Goal: Transaction & Acquisition: Purchase product/service

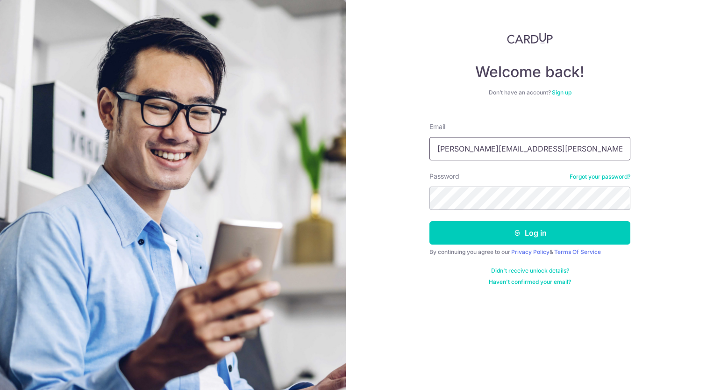
type input "[PERSON_NAME][EMAIL_ADDRESS][PERSON_NAME][DOMAIN_NAME]"
click at [430, 221] on button "Log in" at bounding box center [530, 232] width 201 height 23
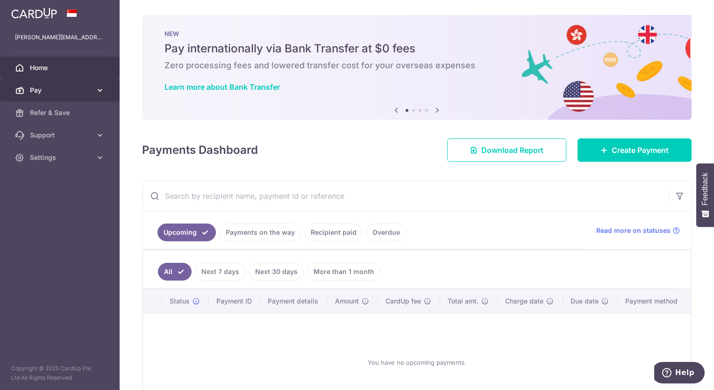
click at [108, 88] on link "Pay" at bounding box center [60, 90] width 120 height 22
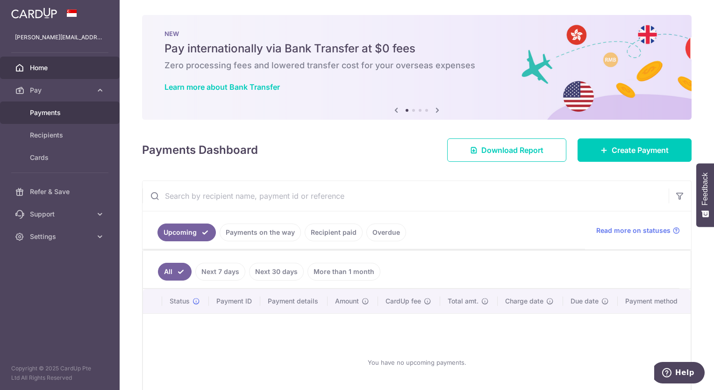
click at [50, 112] on span "Payments" at bounding box center [61, 112] width 62 height 9
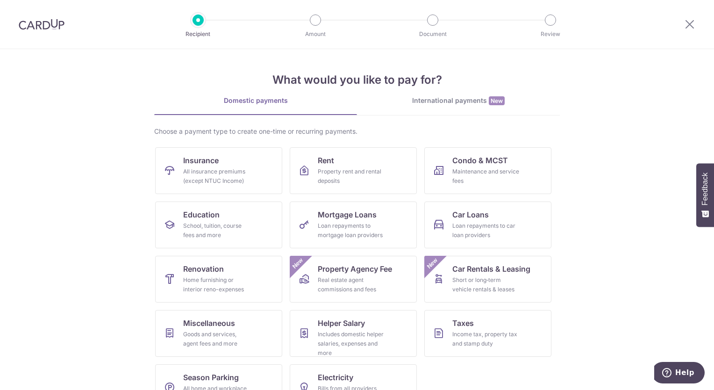
scroll to position [28, 0]
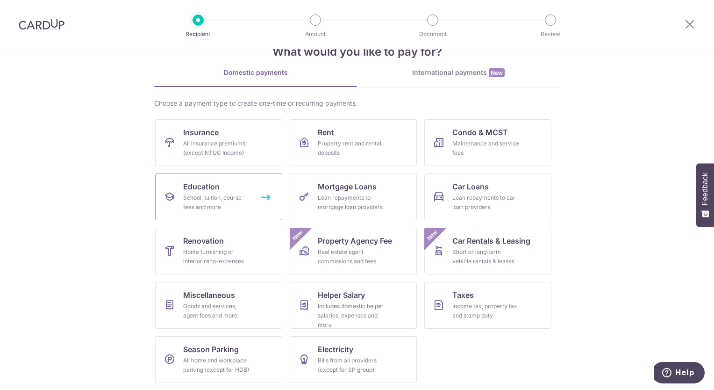
click at [223, 200] on div "School, tuition, course fees and more" at bounding box center [216, 202] width 67 height 19
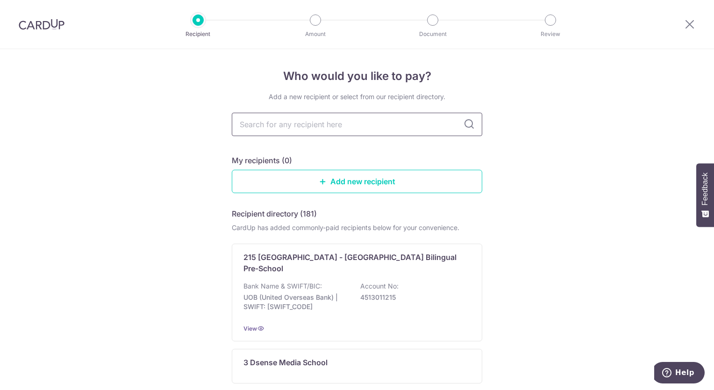
click at [324, 119] on input "text" at bounding box center [357, 124] width 251 height 23
click at [316, 126] on input "text" at bounding box center [357, 124] width 251 height 23
type input "Maplebear"
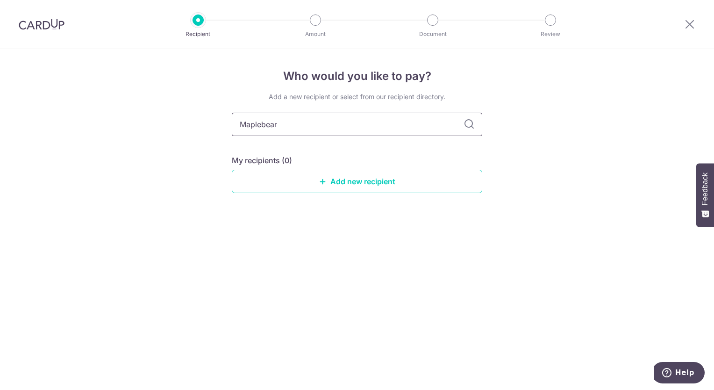
click at [402, 132] on input "Maplebear" at bounding box center [357, 124] width 251 height 23
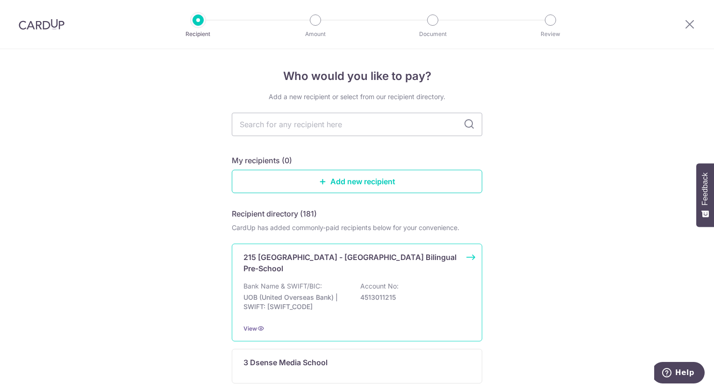
type input "m"
click at [342, 121] on input "text" at bounding box center [357, 124] width 251 height 23
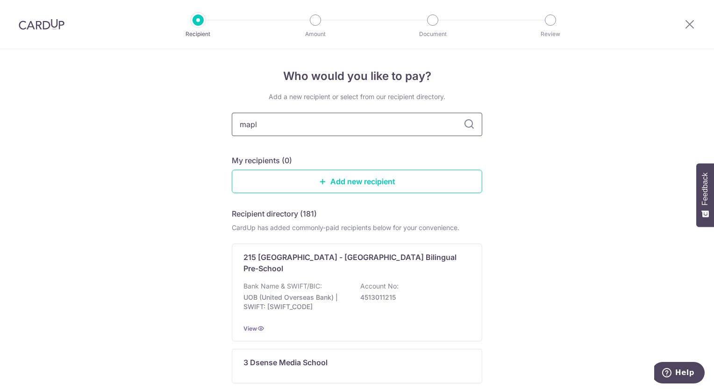
type input "maple"
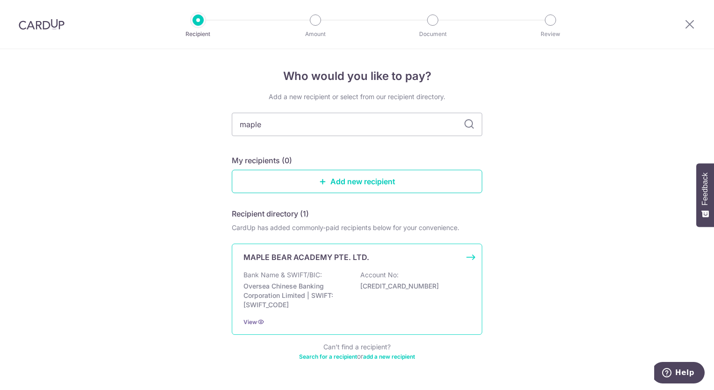
click at [343, 255] on p "MAPLE BEAR ACADEMY PTE. LTD." at bounding box center [307, 257] width 126 height 11
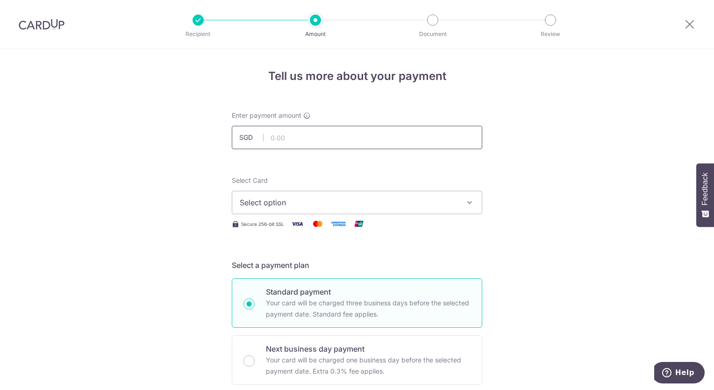
click at [299, 132] on input "text" at bounding box center [357, 137] width 251 height 23
click at [408, 207] on span "Select option" at bounding box center [349, 202] width 218 height 11
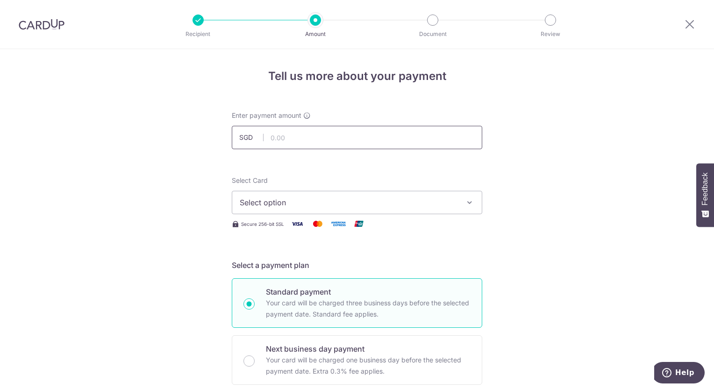
click at [298, 134] on input "text" at bounding box center [357, 137] width 251 height 23
click at [367, 207] on span "Select option" at bounding box center [349, 202] width 218 height 11
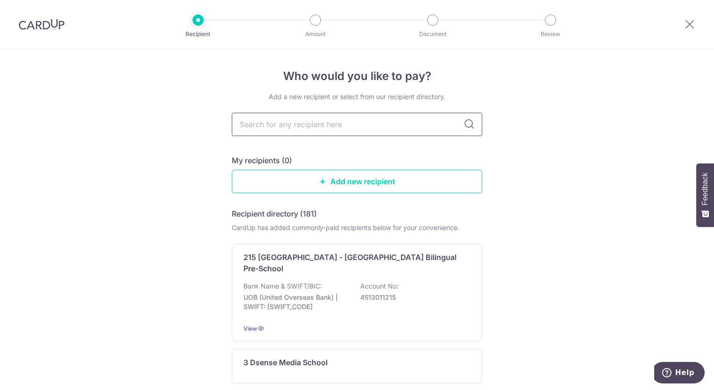
drag, startPoint x: 0, startPoint y: 0, endPoint x: 297, endPoint y: 132, distance: 325.3
click at [297, 132] on input "text" at bounding box center [357, 124] width 251 height 23
type input "mapl"
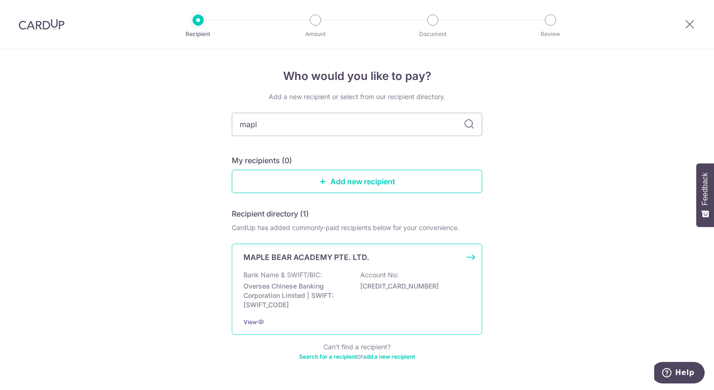
click at [304, 263] on div "MAPLE BEAR ACADEMY PTE. LTD. Bank Name & SWIFT/BIC: Oversea Chinese Banking Cor…" at bounding box center [357, 289] width 251 height 91
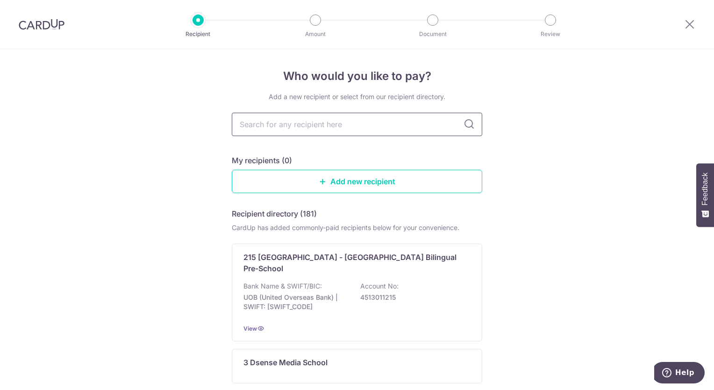
click at [321, 125] on input "text" at bounding box center [357, 124] width 251 height 23
type input "mapl"
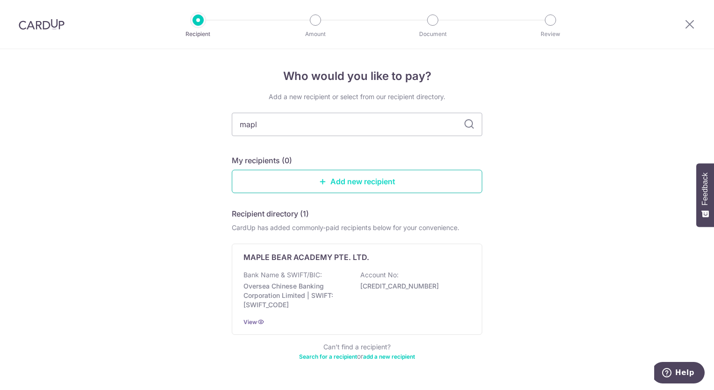
click at [352, 182] on link "Add new recipient" at bounding box center [357, 181] width 251 height 23
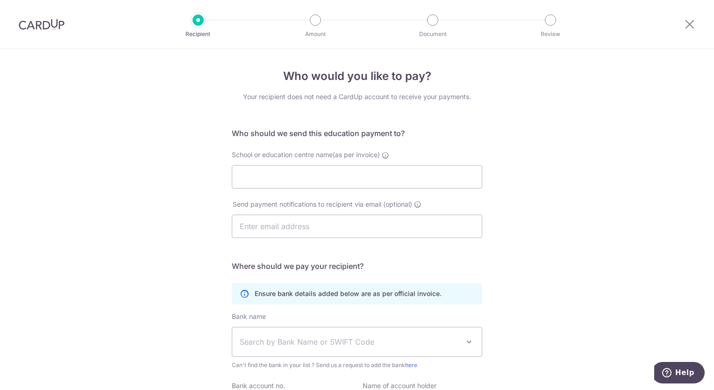
scroll to position [94, 0]
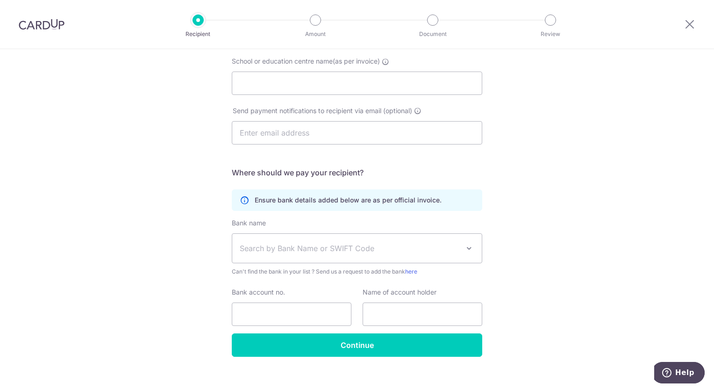
click at [296, 252] on span "Search by Bank Name or SWIFT Code" at bounding box center [350, 248] width 220 height 11
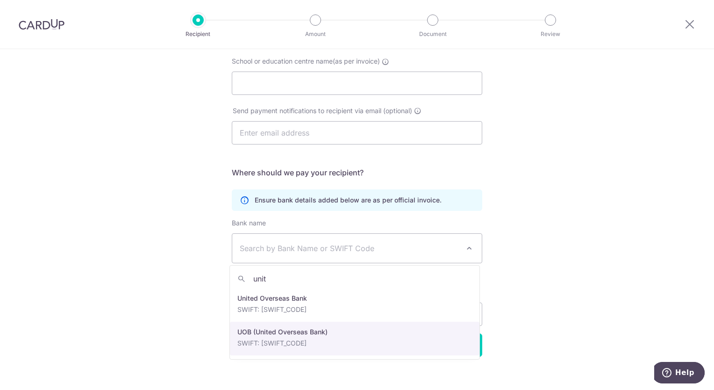
type input "unit"
select select "18"
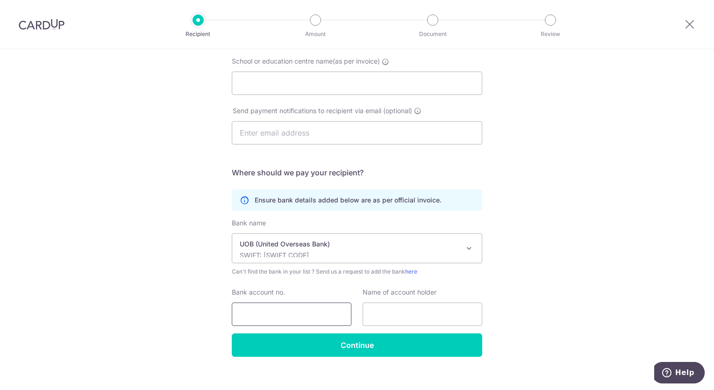
click at [262, 311] on input "Bank account no." at bounding box center [292, 313] width 120 height 23
type input "1203122050"
click at [447, 323] on input "text" at bounding box center [423, 313] width 120 height 23
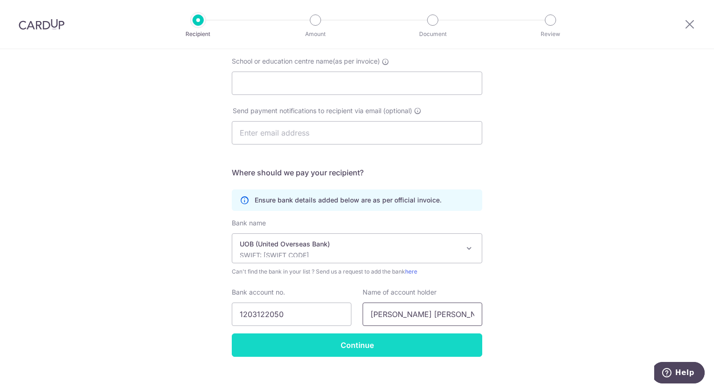
type input "Maegan Lea Raj"
click at [407, 346] on input "Continue" at bounding box center [357, 344] width 251 height 23
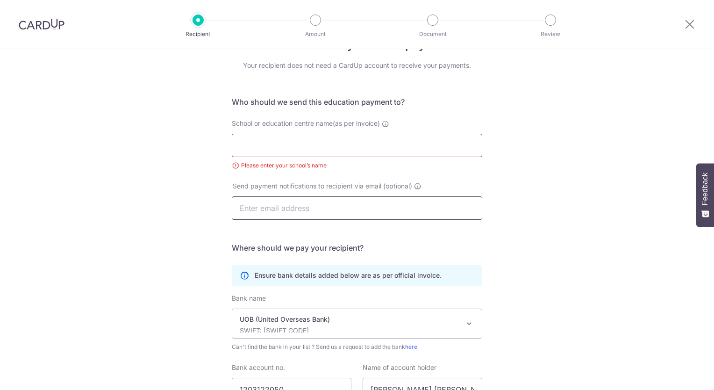
scroll to position [23, 0]
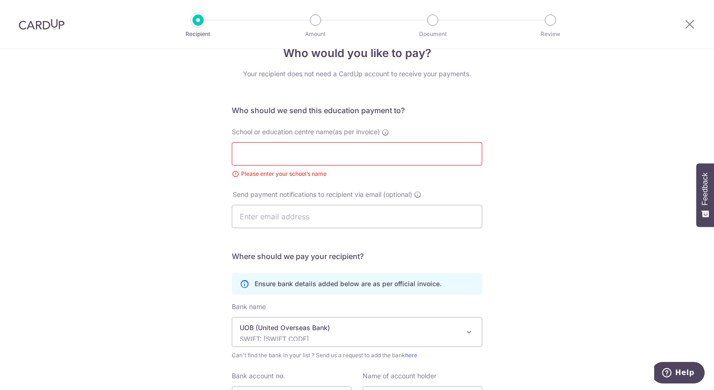
click at [303, 154] on input "School or education centre name(as per invoice)" at bounding box center [357, 153] width 251 height 23
type input "Maplebear St Michaels"
click at [258, 209] on input "text" at bounding box center [357, 216] width 251 height 23
click at [292, 210] on input "text" at bounding box center [357, 216] width 251 height 23
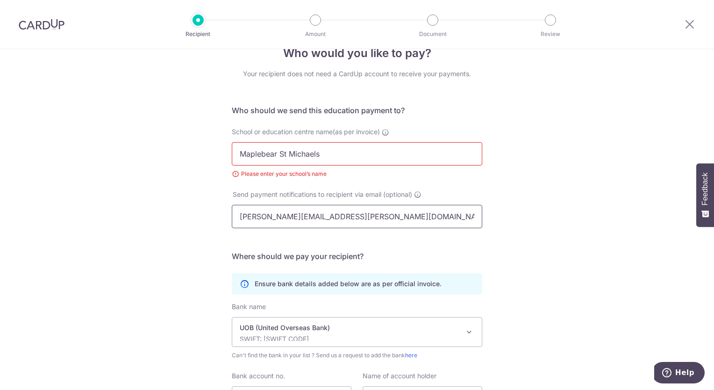
type input "[PERSON_NAME][EMAIL_ADDRESS][PERSON_NAME][DOMAIN_NAME]"
click at [538, 252] on div "Who would you like to pay? Your recipient does not need a CardUp account to rec…" at bounding box center [357, 255] width 714 height 458
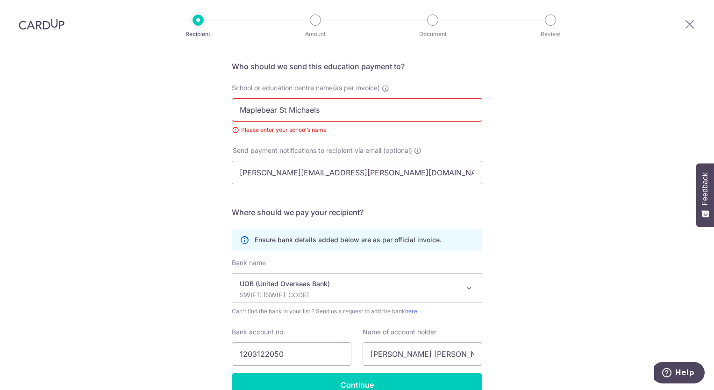
scroll to position [116, 0]
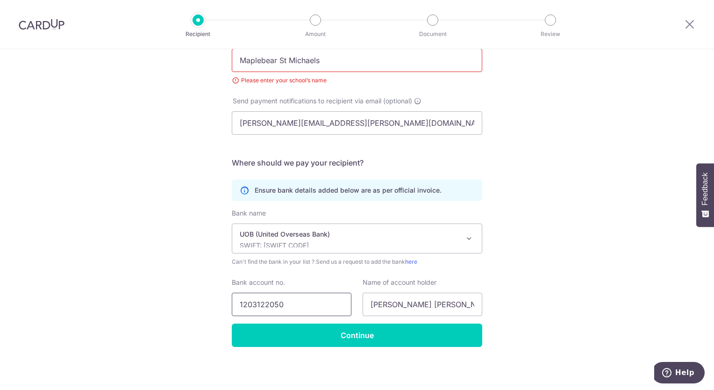
click at [250, 304] on input "1203122050" at bounding box center [292, 304] width 120 height 23
click at [266, 303] on input "1203122050" at bounding box center [292, 304] width 120 height 23
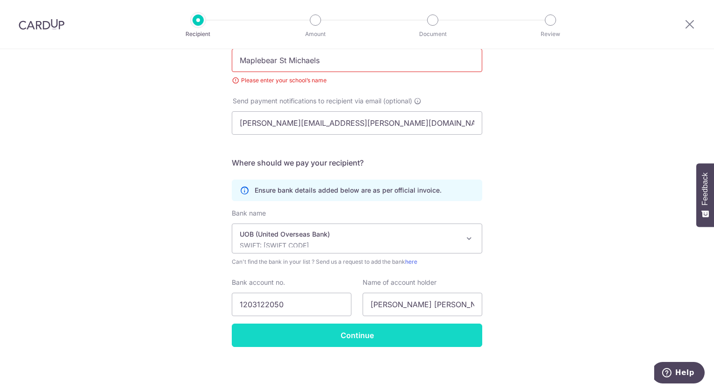
click at [368, 336] on input "Continue" at bounding box center [357, 335] width 251 height 23
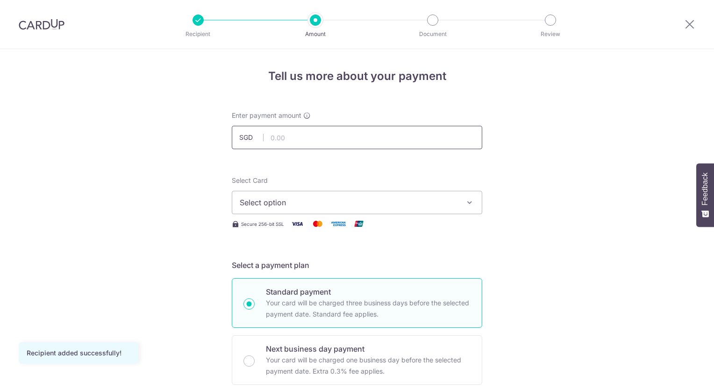
click at [322, 140] on input "text" at bounding box center [357, 137] width 251 height 23
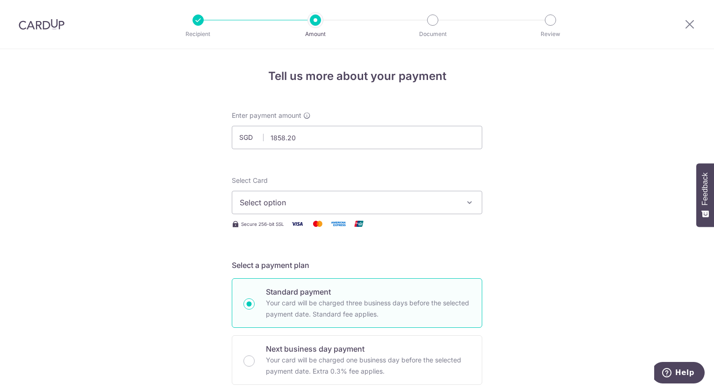
type input "1,858.20"
click at [350, 198] on span "Select option" at bounding box center [349, 202] width 218 height 11
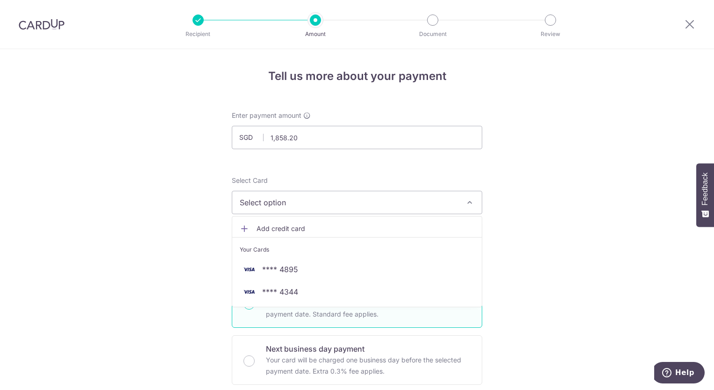
click at [295, 231] on span "Add credit card" at bounding box center [366, 228] width 218 height 9
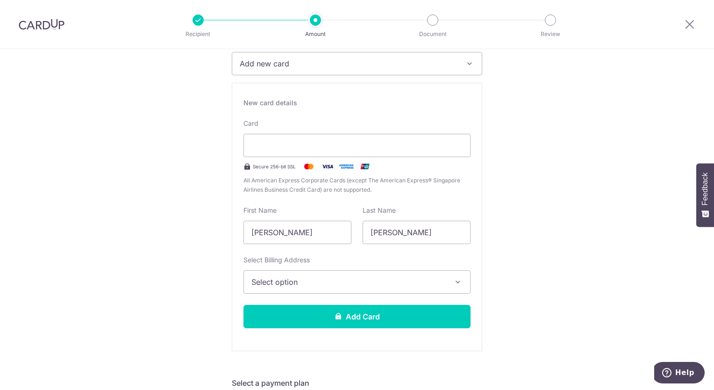
scroll to position [140, 0]
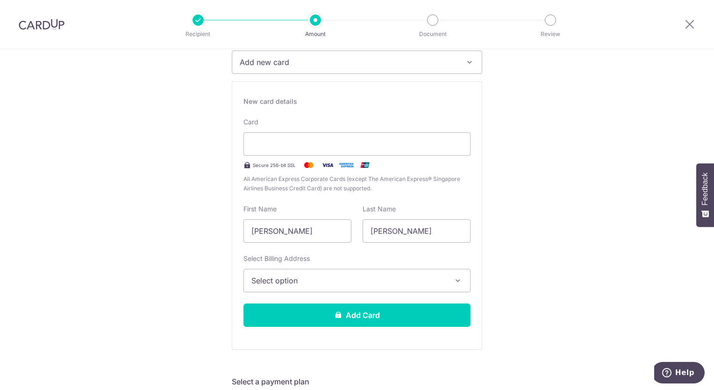
click at [296, 280] on span "Select option" at bounding box center [349, 280] width 194 height 11
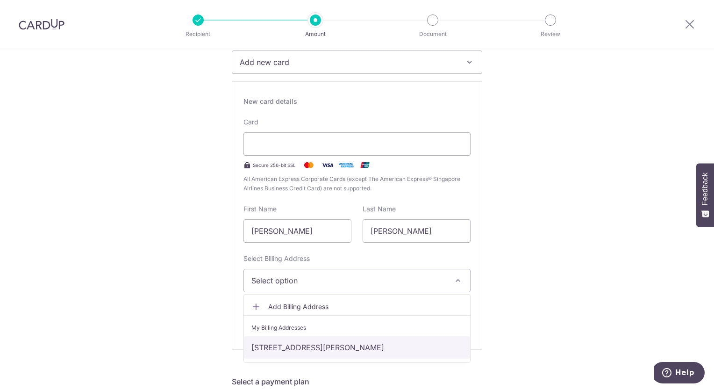
click at [298, 342] on link "[STREET_ADDRESS][PERSON_NAME]" at bounding box center [357, 347] width 226 height 22
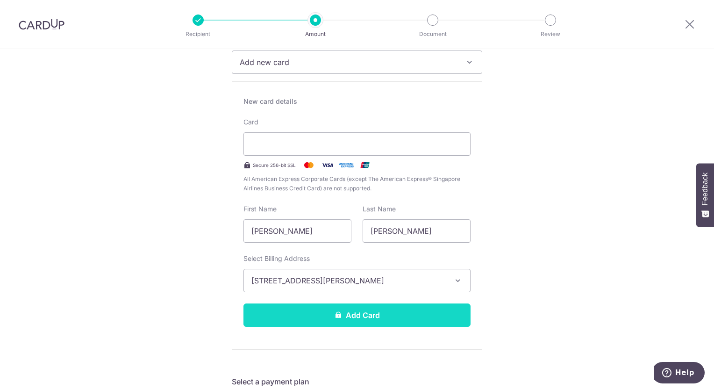
click at [359, 310] on button "Add Card" at bounding box center [357, 314] width 227 height 23
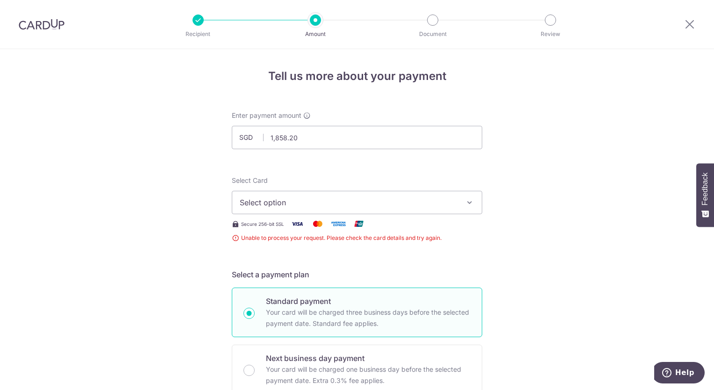
click at [394, 209] on button "Select option" at bounding box center [357, 202] width 251 height 23
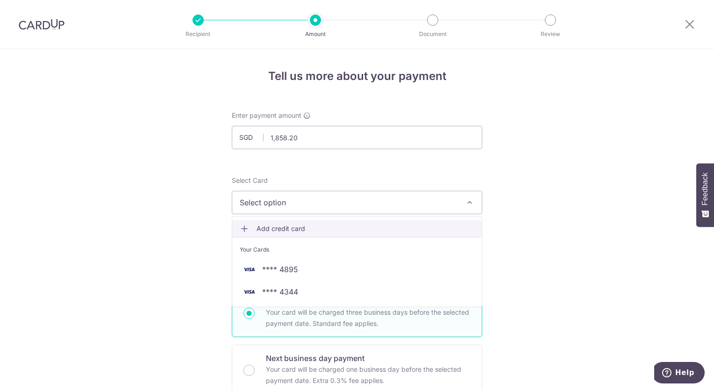
click at [260, 223] on link "Add credit card" at bounding box center [357, 228] width 250 height 17
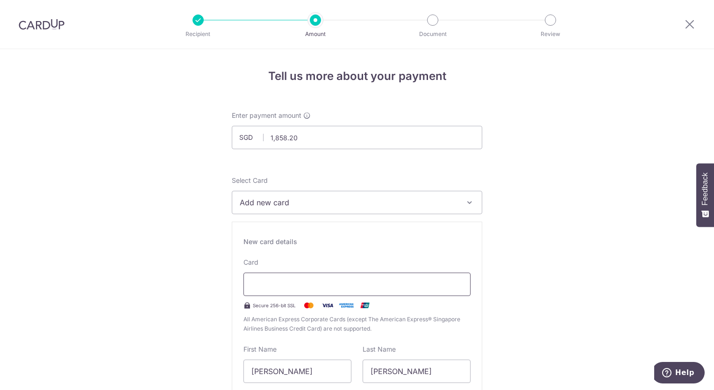
scroll to position [94, 0]
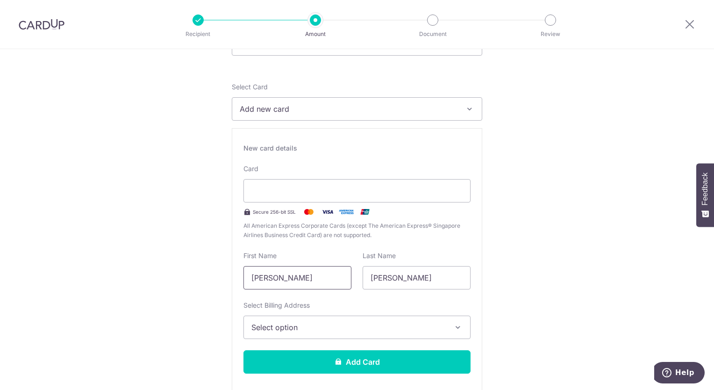
click at [294, 278] on input "[PERSON_NAME]" at bounding box center [298, 277] width 108 height 23
type input "Charles"
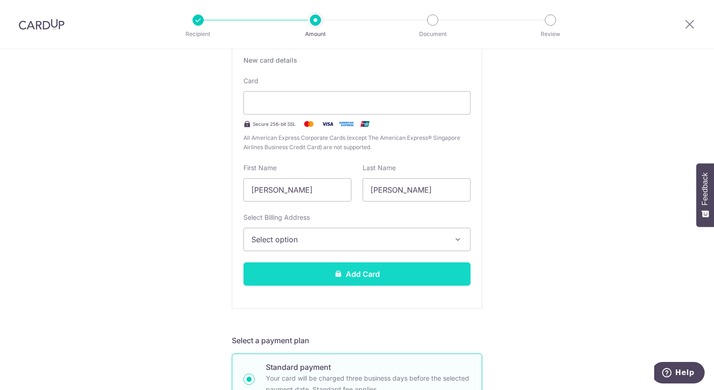
scroll to position [187, 0]
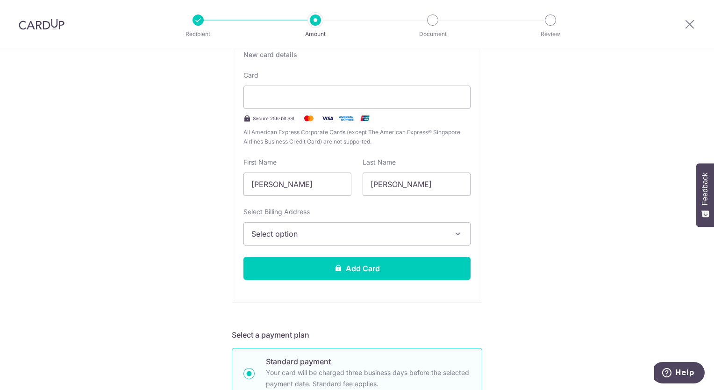
click at [285, 238] on span "Select option" at bounding box center [349, 233] width 194 height 11
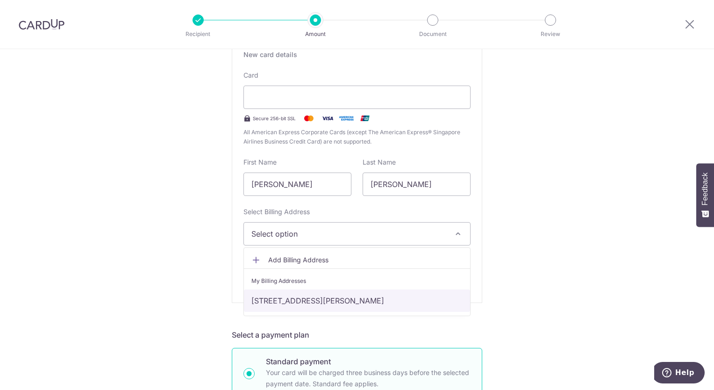
click at [298, 294] on link "[STREET_ADDRESS][PERSON_NAME]" at bounding box center [357, 300] width 226 height 22
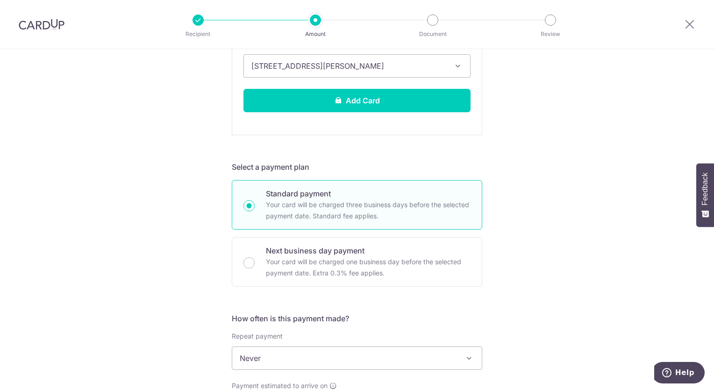
scroll to position [421, 0]
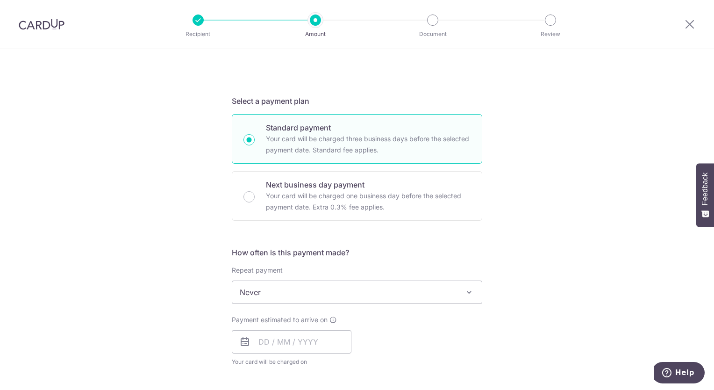
click at [346, 299] on span "Never" at bounding box center [357, 292] width 250 height 22
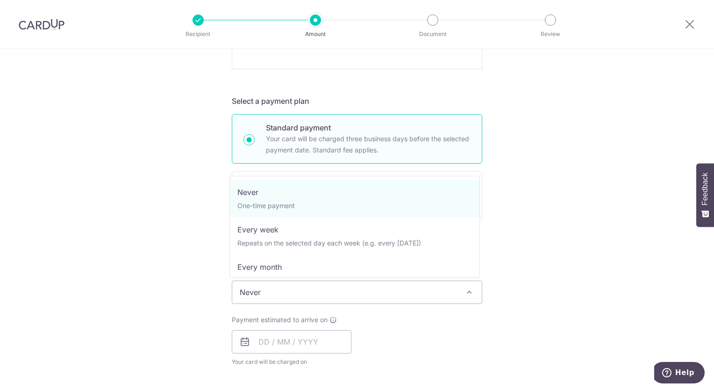
click at [538, 302] on div "Tell us more about your payment Enter payment amount SGD 1,858.20 1858.20 Unabl…" at bounding box center [357, 179] width 714 height 1102
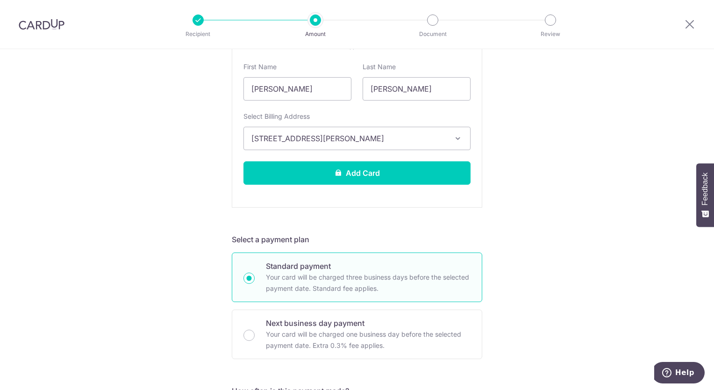
scroll to position [234, 0]
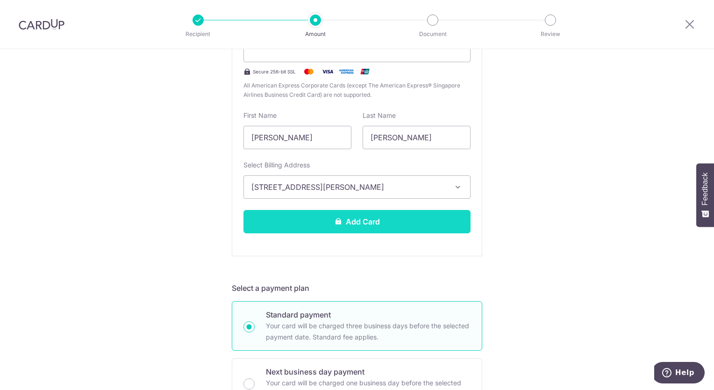
click at [363, 226] on button "Add Card" at bounding box center [357, 221] width 227 height 23
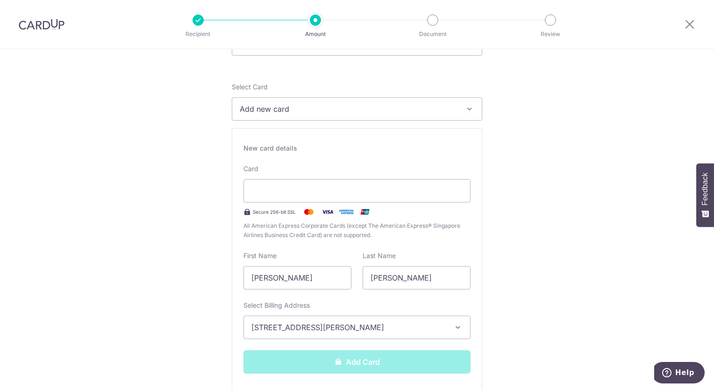
scroll to position [47, 0]
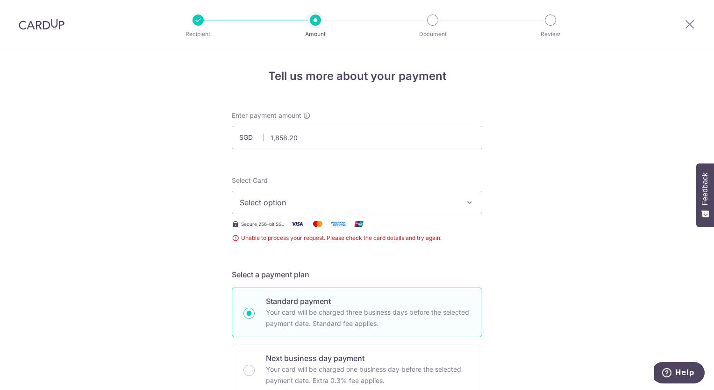
click at [383, 214] on button "Select option" at bounding box center [357, 202] width 251 height 23
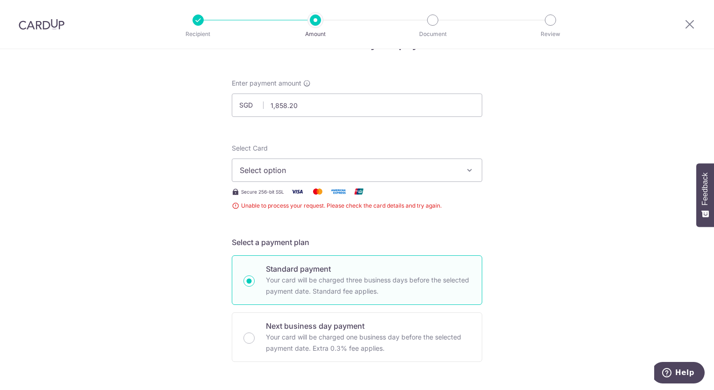
scroll to position [47, 0]
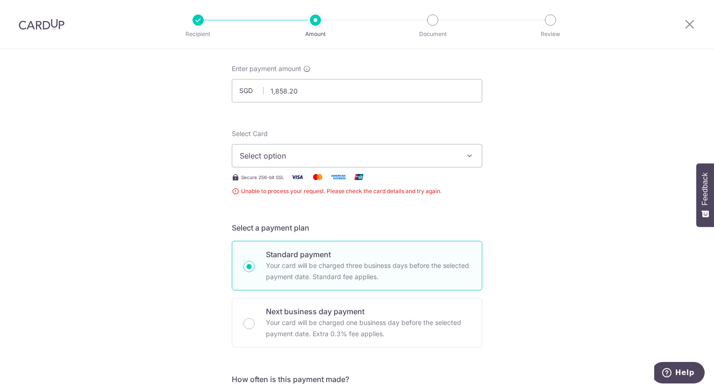
click at [326, 160] on span "Select option" at bounding box center [349, 155] width 218 height 11
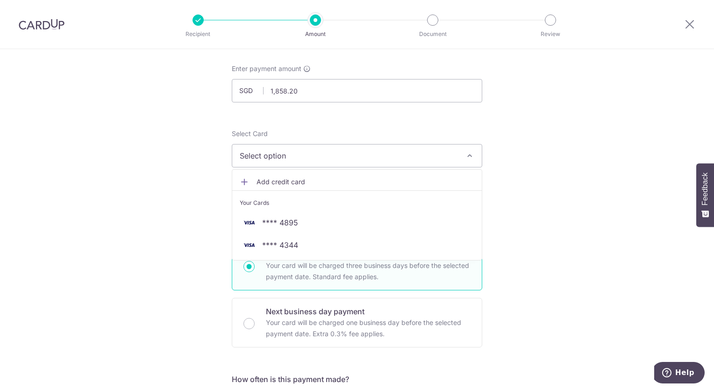
click at [320, 181] on span "Add credit card" at bounding box center [366, 181] width 218 height 9
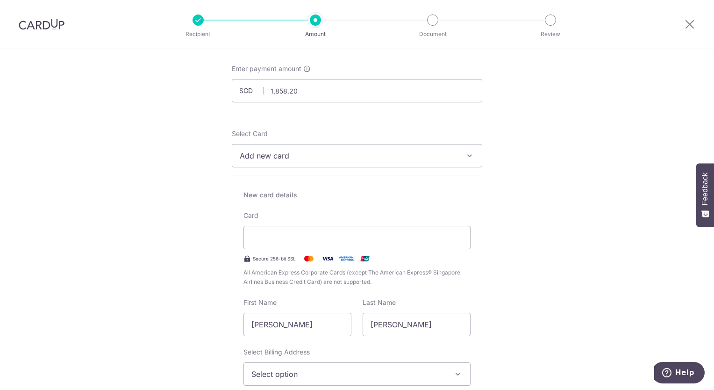
click at [285, 211] on div "Card Secure 256-bit SSL All American Express Corporate Cards (except The Americ…" at bounding box center [357, 249] width 227 height 76
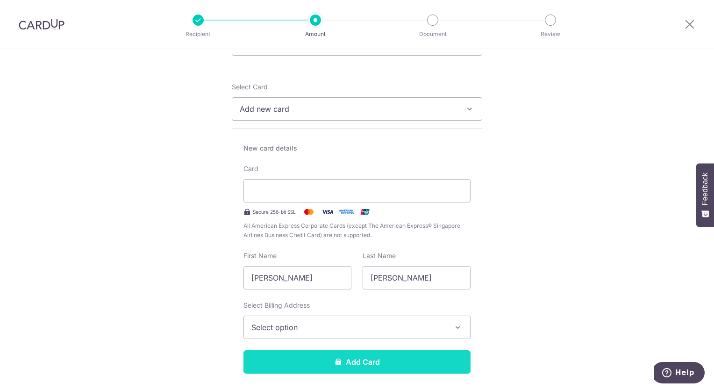
click at [385, 362] on button "Add Card" at bounding box center [357, 361] width 227 height 23
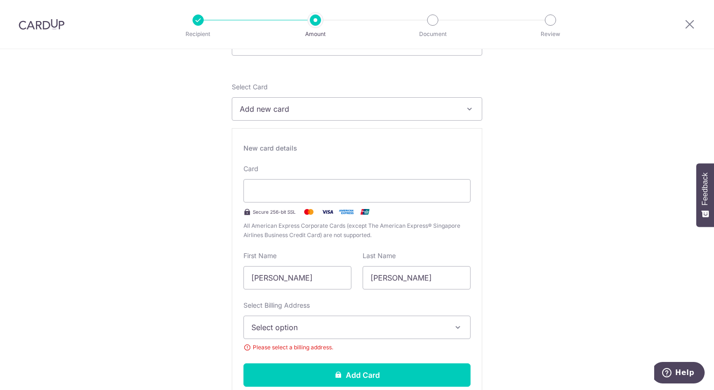
click at [368, 331] on span "Select option" at bounding box center [349, 327] width 194 height 11
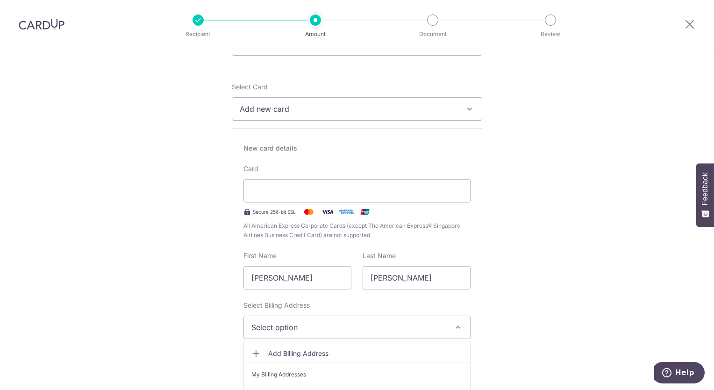
click at [333, 331] on span "Select option" at bounding box center [349, 327] width 194 height 11
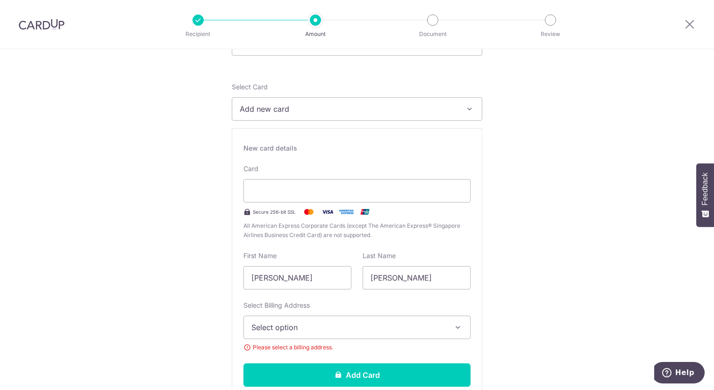
click at [333, 331] on span "Select option" at bounding box center [349, 327] width 194 height 11
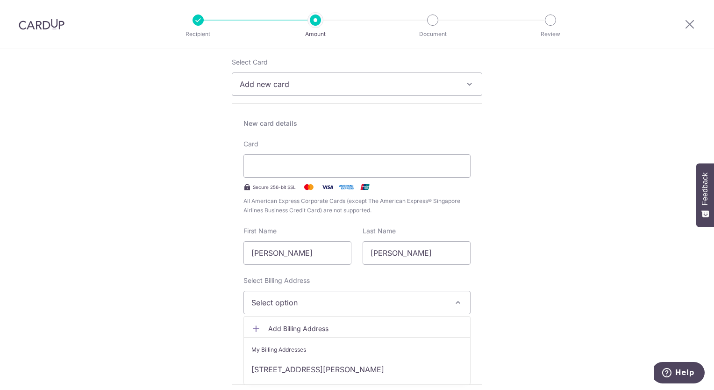
scroll to position [140, 0]
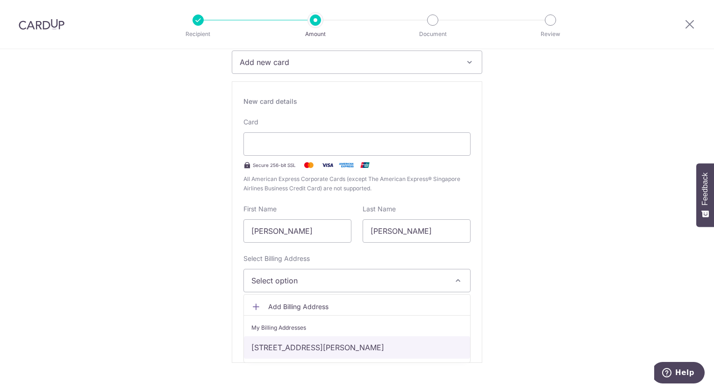
click at [304, 353] on link "[STREET_ADDRESS][PERSON_NAME]" at bounding box center [357, 347] width 226 height 22
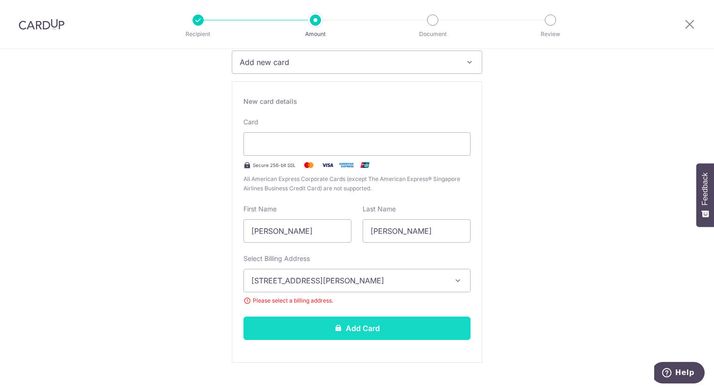
click at [339, 324] on icon at bounding box center [338, 327] width 7 height 7
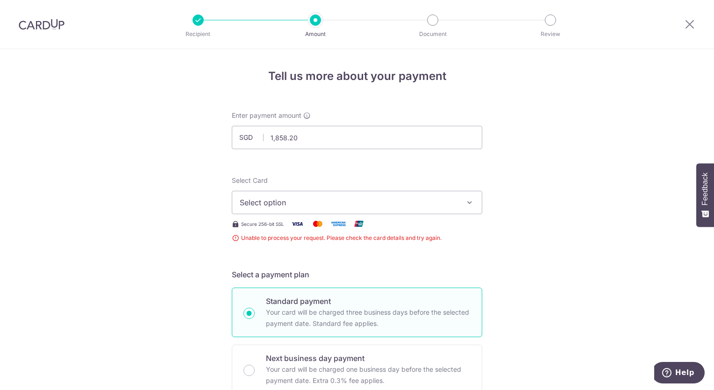
click at [459, 201] on button "Select option" at bounding box center [357, 202] width 251 height 23
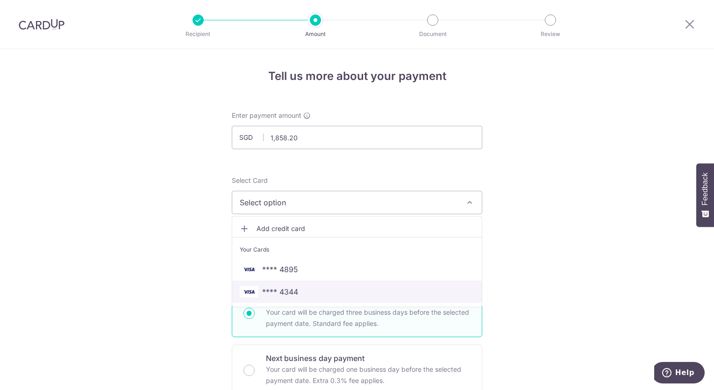
click at [305, 284] on link "**** 4344" at bounding box center [357, 292] width 250 height 22
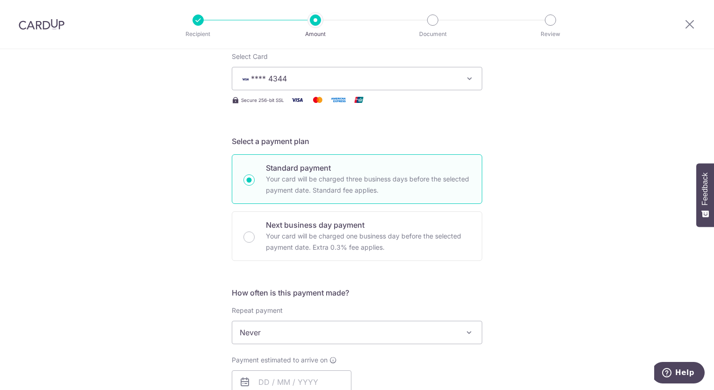
scroll to position [140, 0]
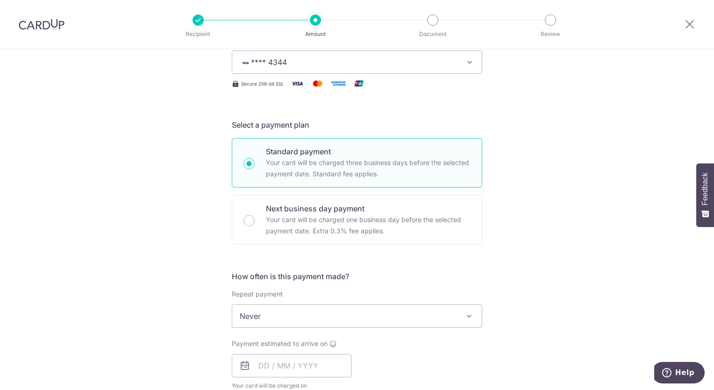
click at [321, 316] on span "Never" at bounding box center [357, 316] width 250 height 22
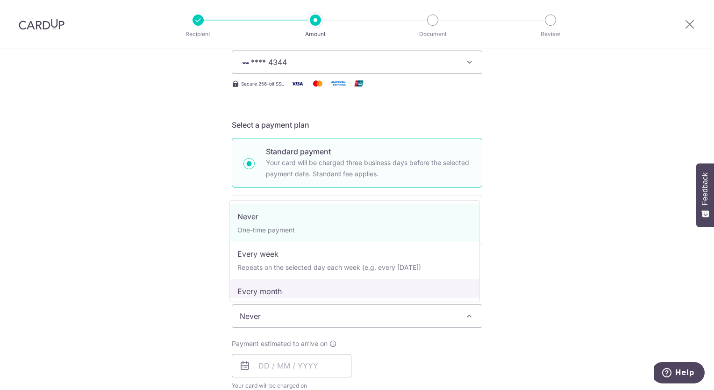
select select "3"
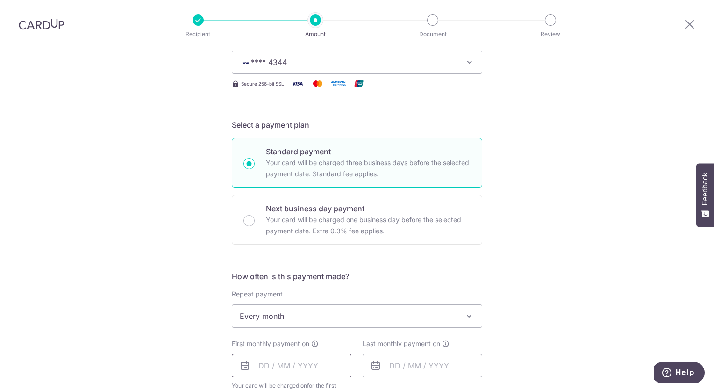
click at [270, 367] on input "text" at bounding box center [292, 365] width 120 height 23
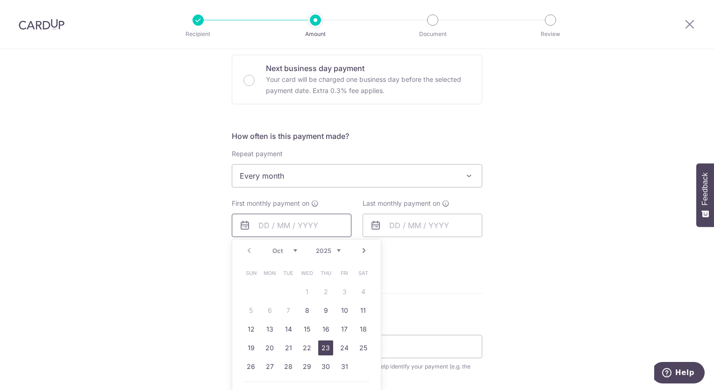
scroll to position [327, 0]
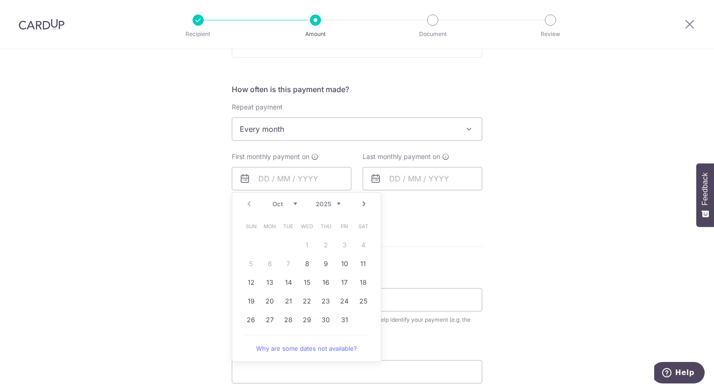
click at [296, 203] on div "Oct Nov [DATE] 2026 2027 2028 2029 2030 2031 2032 2033 2034 2035" at bounding box center [307, 204] width 68 height 8
click at [290, 203] on select "Oct Nov Dec" at bounding box center [285, 203] width 25 height 7
drag, startPoint x: 321, startPoint y: 321, endPoint x: 472, endPoint y: 236, distance: 173.7
click at [321, 321] on link "30" at bounding box center [325, 319] width 15 height 15
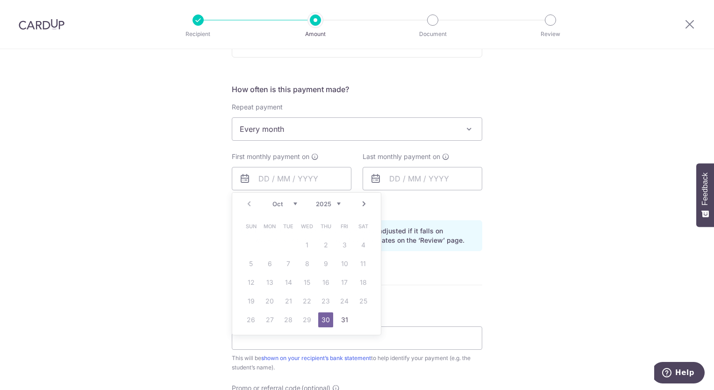
type input "[DATE]"
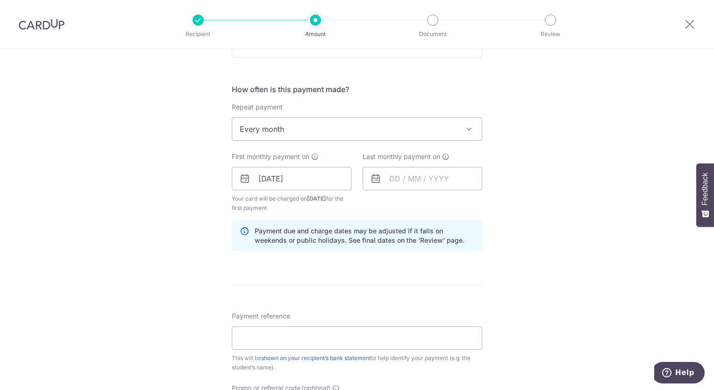
click at [548, 230] on div "Tell us more about your payment Enter payment amount SGD 1,858.20 1858.20 Unabl…" at bounding box center [357, 168] width 714 height 893
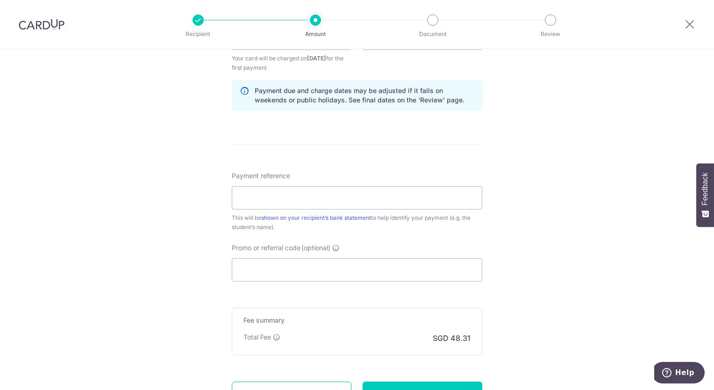
scroll to position [551, 0]
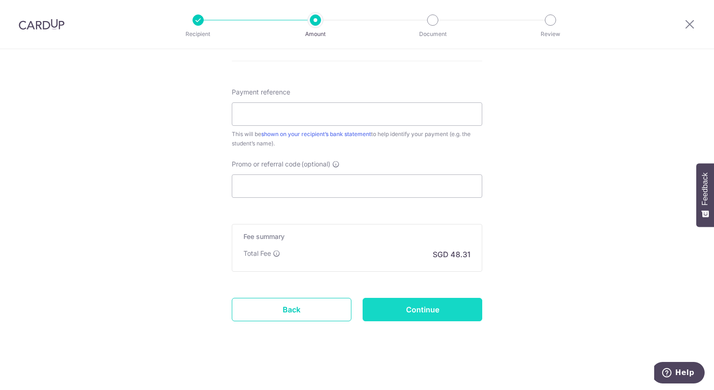
click at [461, 310] on input "Continue" at bounding box center [423, 309] width 120 height 23
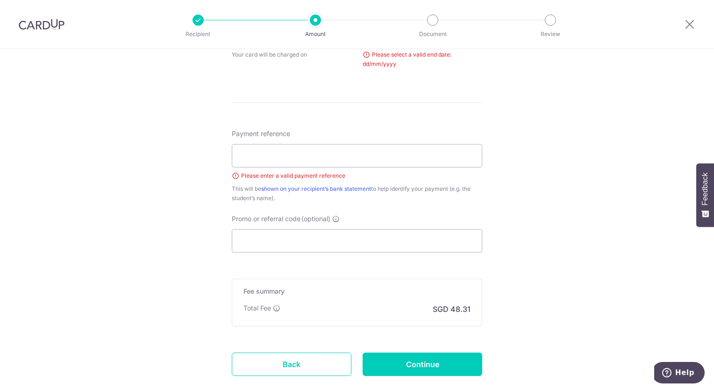
click at [43, 25] on img at bounding box center [42, 24] width 46 height 11
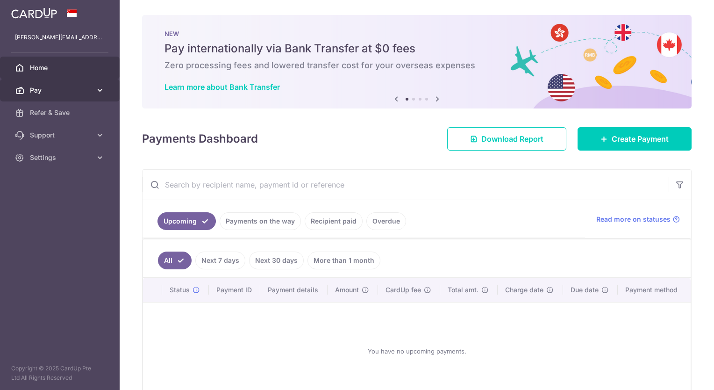
click at [96, 91] on icon at bounding box center [99, 90] width 9 height 9
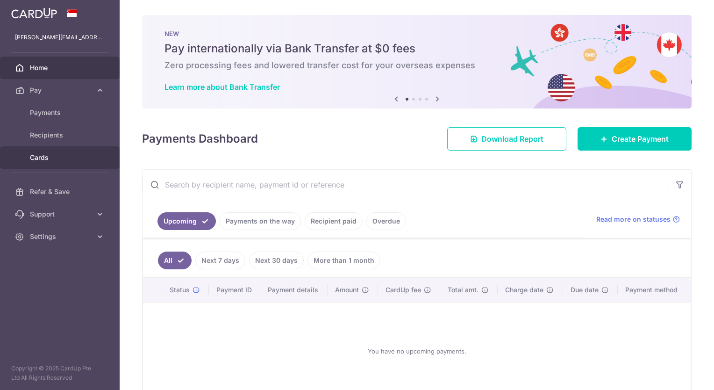
click at [67, 156] on span "Cards" at bounding box center [61, 157] width 62 height 9
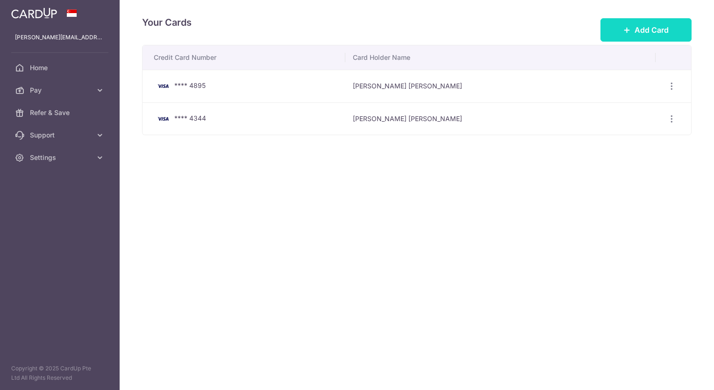
click at [625, 30] on icon at bounding box center [627, 29] width 7 height 7
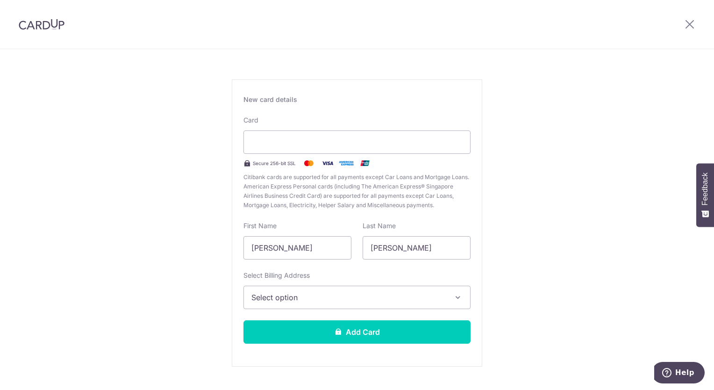
scroll to position [47, 0]
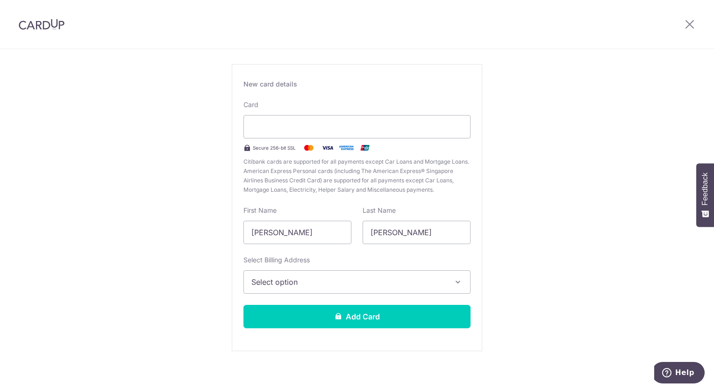
click at [360, 276] on span "Select option" at bounding box center [349, 281] width 194 height 11
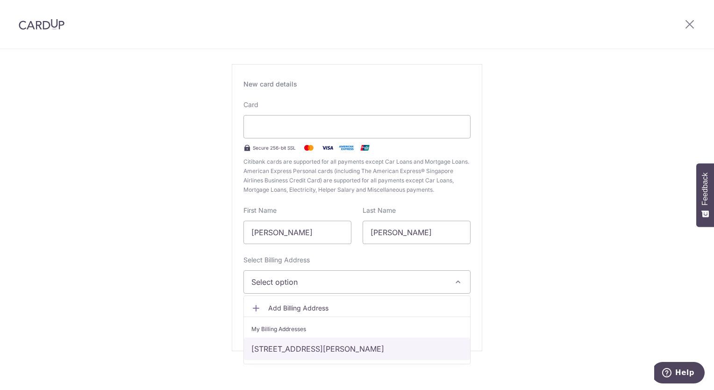
click at [335, 346] on link "[STREET_ADDRESS][PERSON_NAME]" at bounding box center [357, 349] width 226 height 22
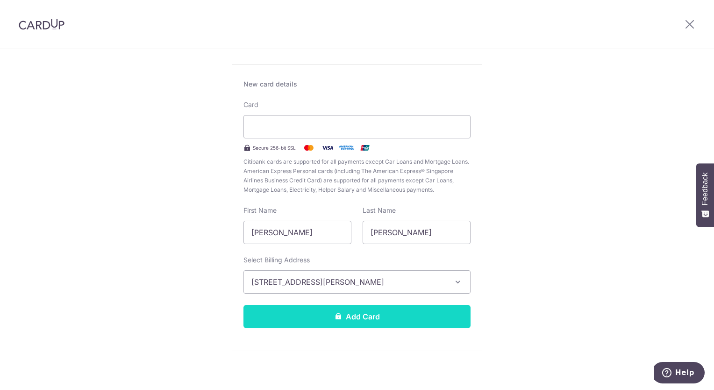
click at [402, 316] on button "Add Card" at bounding box center [357, 316] width 227 height 23
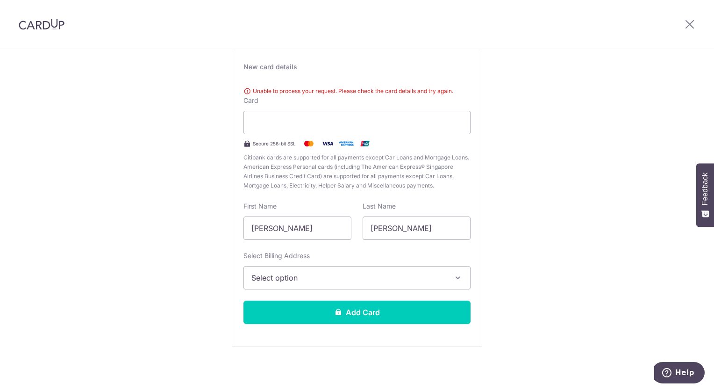
scroll to position [17, 0]
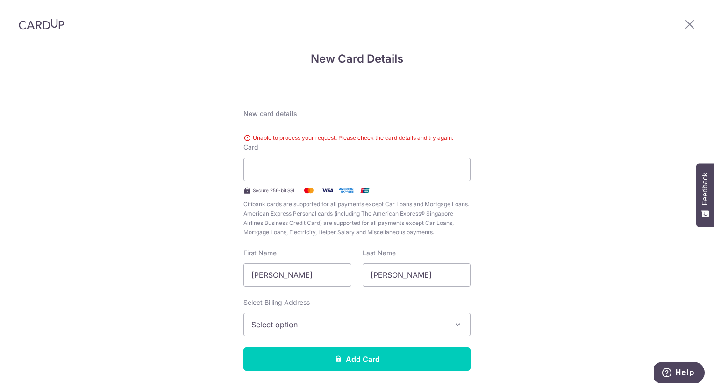
click at [313, 329] on span "Select option" at bounding box center [349, 324] width 194 height 11
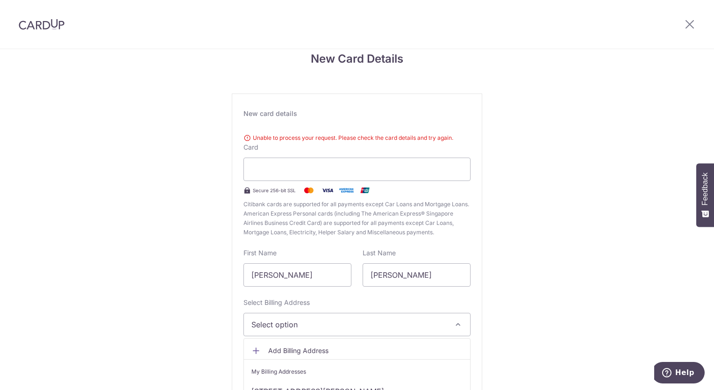
click at [300, 353] on span "Add Billing Address" at bounding box center [365, 350] width 194 height 9
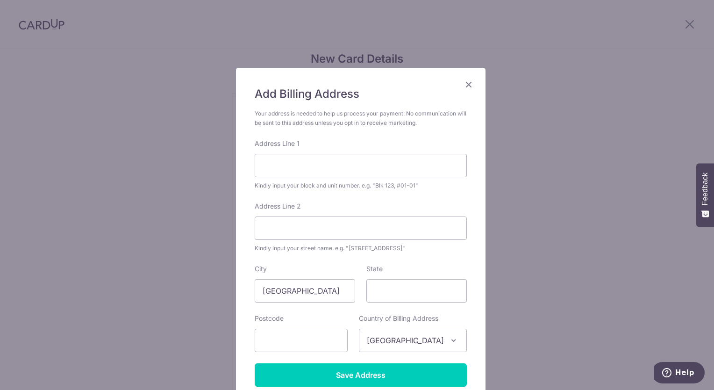
click at [299, 180] on div "Address Line 1 Kindly input your block and unit number. e.g. "Blk 123, #01-01"" at bounding box center [361, 164] width 212 height 51
click at [294, 169] on input "Address Line 1" at bounding box center [361, 165] width 212 height 23
type input "[STREET_ADDRESS][PERSON_NAME]"
click at [290, 346] on input "text" at bounding box center [301, 340] width 93 height 23
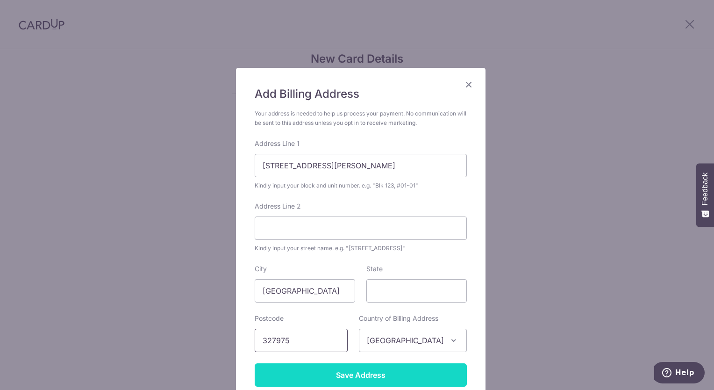
type input "327975"
click at [367, 371] on input "Save Address" at bounding box center [361, 374] width 212 height 23
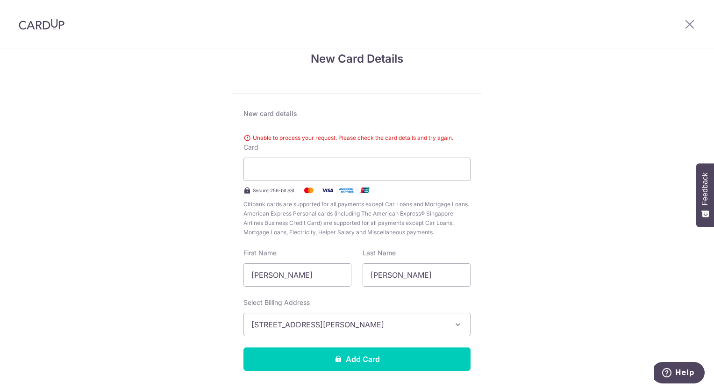
click at [540, 233] on div "New Card Details New card details Unable to process your request. Please check …" at bounding box center [357, 235] width 714 height 406
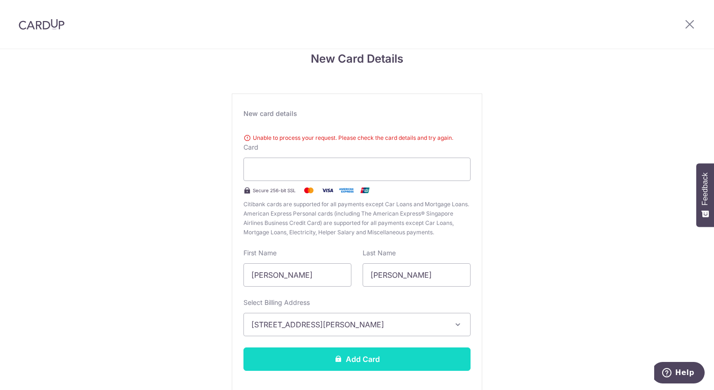
click at [331, 349] on button "Add Card" at bounding box center [357, 358] width 227 height 23
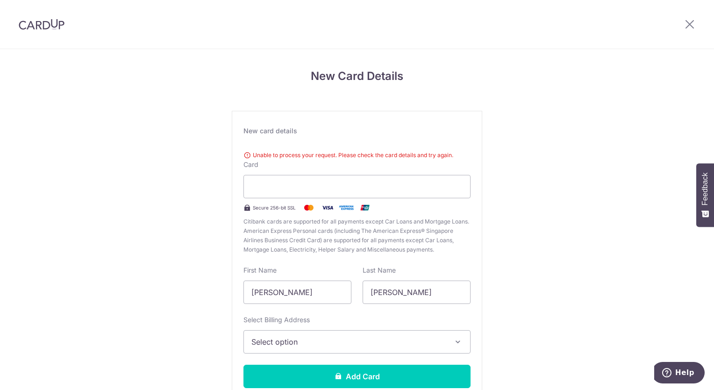
click at [519, 200] on div "New Card Details New card details Unable to process your request. Please check …" at bounding box center [357, 252] width 714 height 406
